Goal: Information Seeking & Learning: Check status

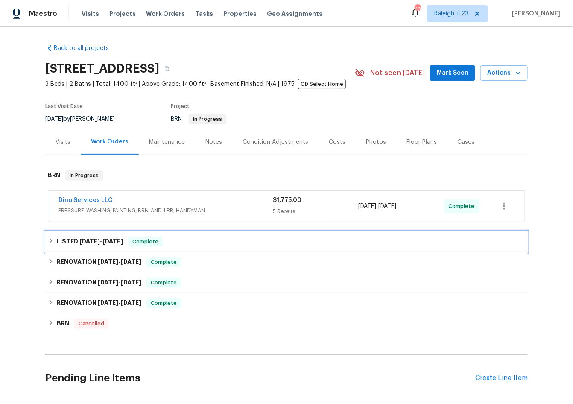
click at [88, 242] on span "[DATE]" at bounding box center [89, 241] width 21 height 6
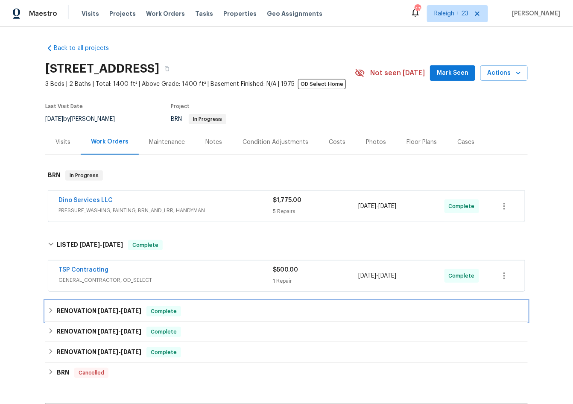
click at [74, 301] on div "RENOVATION [DATE] - [DATE] Complete" at bounding box center [286, 311] width 483 height 21
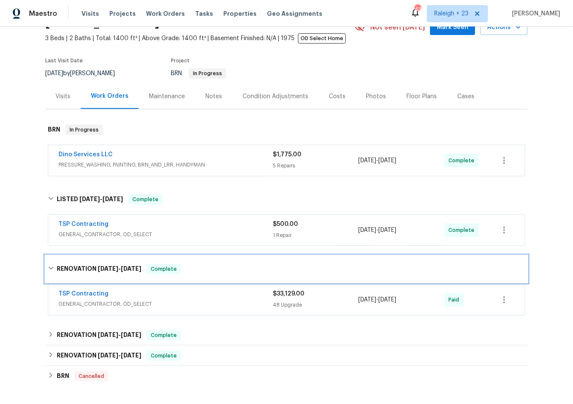
scroll to position [57, 0]
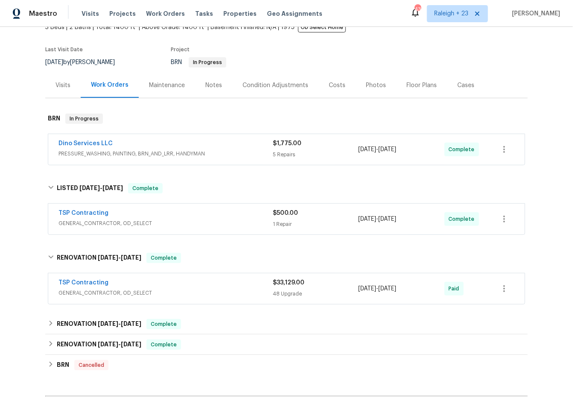
click at [82, 285] on span "TSP Contracting" at bounding box center [84, 282] width 50 height 9
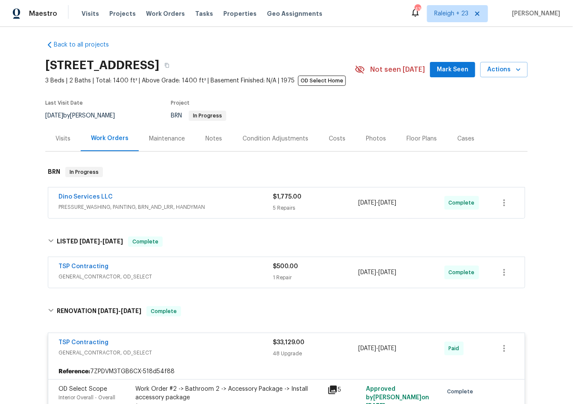
scroll to position [0, 0]
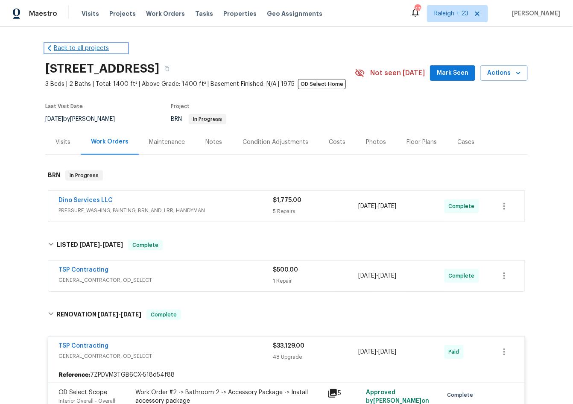
click at [76, 46] on link "Back to all projects" at bounding box center [86, 48] width 82 height 9
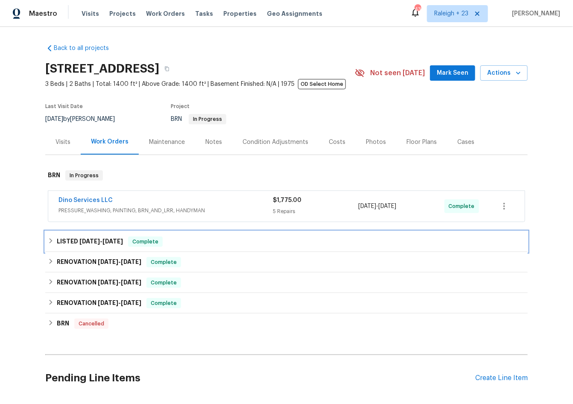
click at [48, 241] on icon at bounding box center [51, 241] width 6 height 6
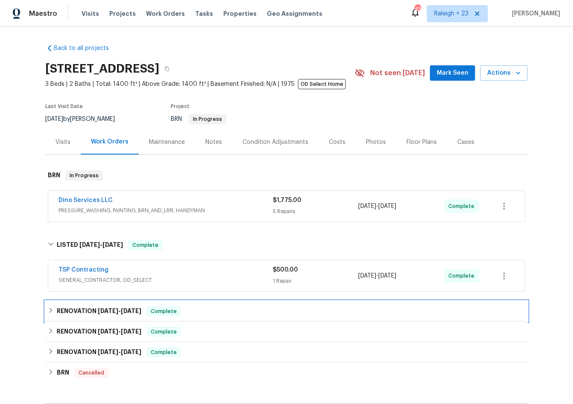
click at [50, 310] on icon at bounding box center [51, 311] width 6 height 6
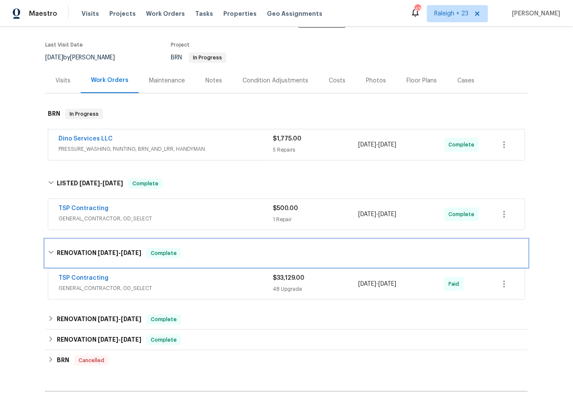
scroll to position [71, 0]
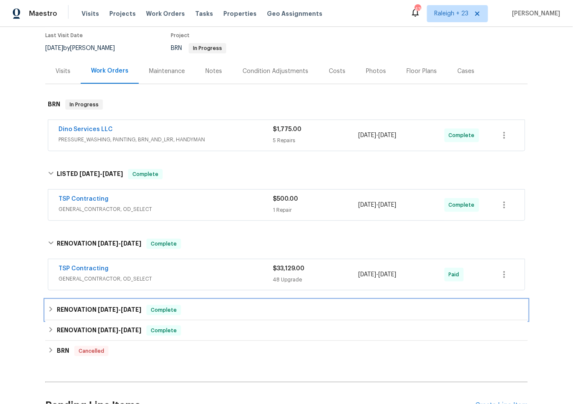
click at [50, 305] on div "RENOVATION [DATE] - [DATE] Complete" at bounding box center [287, 310] width 478 height 10
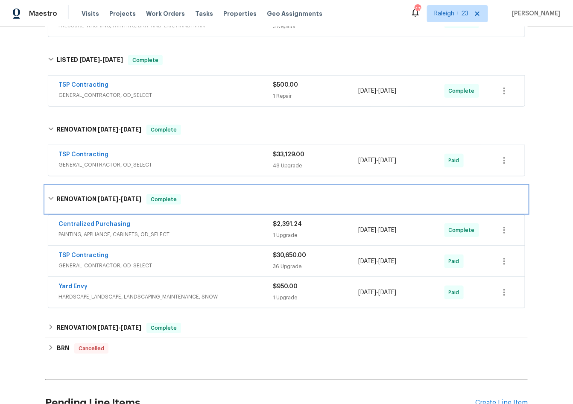
scroll to position [205, 0]
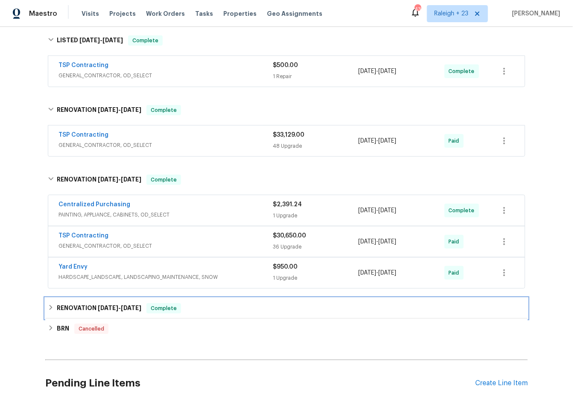
click at [74, 306] on h6 "RENOVATION [DATE] - [DATE]" at bounding box center [99, 308] width 85 height 10
